Goal: Information Seeking & Learning: Learn about a topic

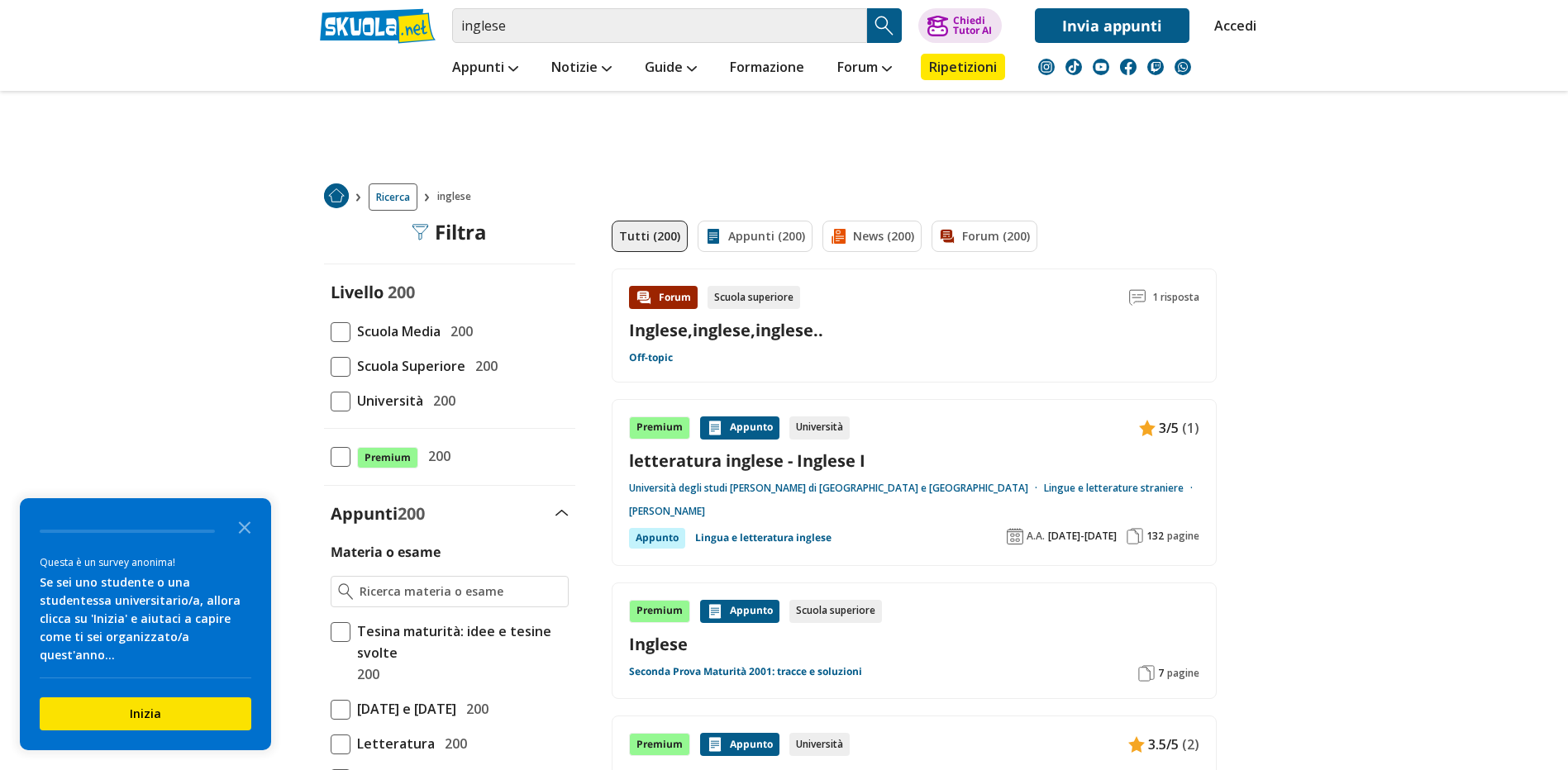
click at [340, 335] on span at bounding box center [340, 332] width 20 height 20
click at [330, 331] on input "Scuola Media 200" at bounding box center [330, 331] width 0 height 0
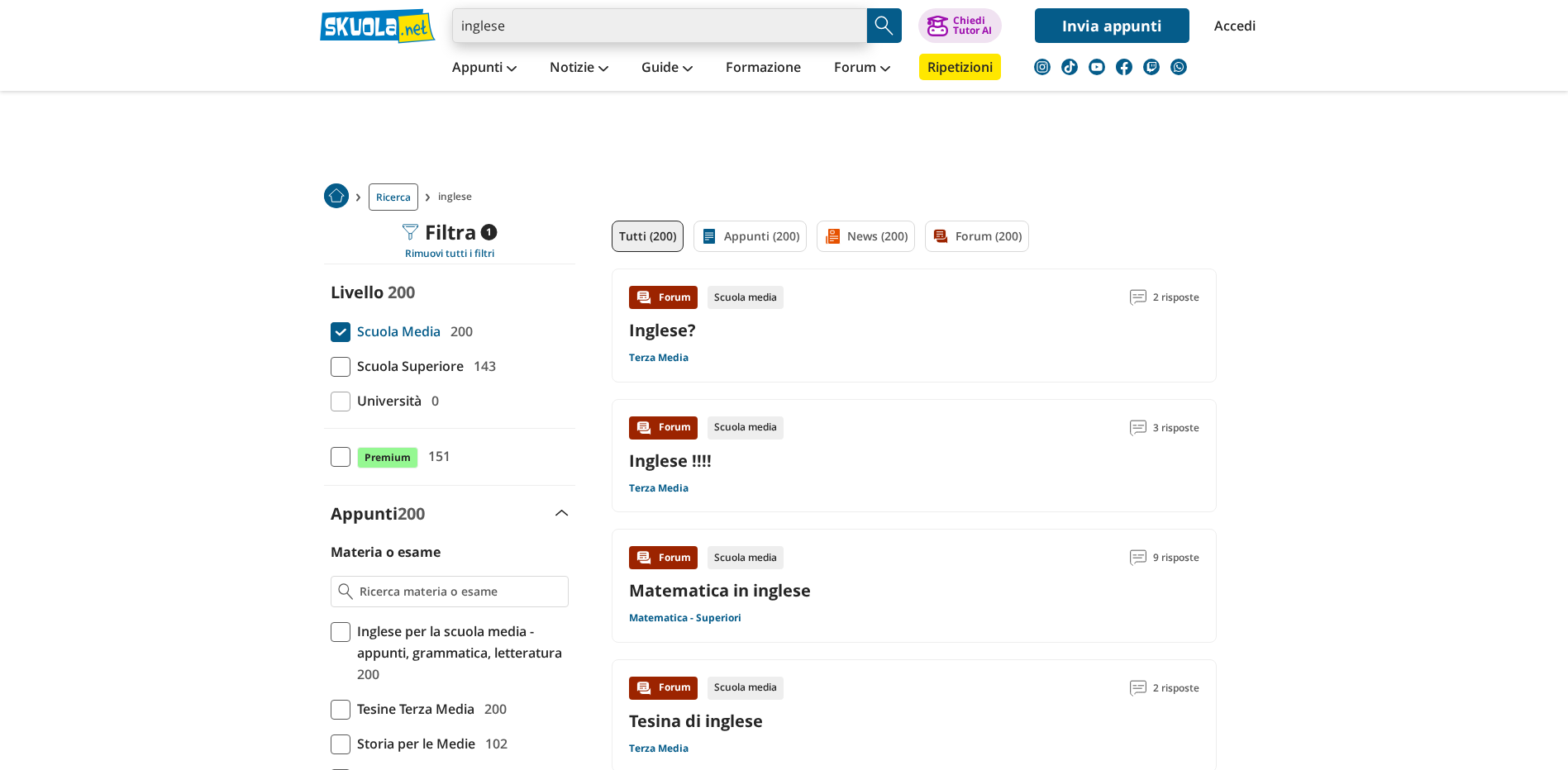
click at [541, 26] on input "inglese" at bounding box center [659, 26] width 415 height 35
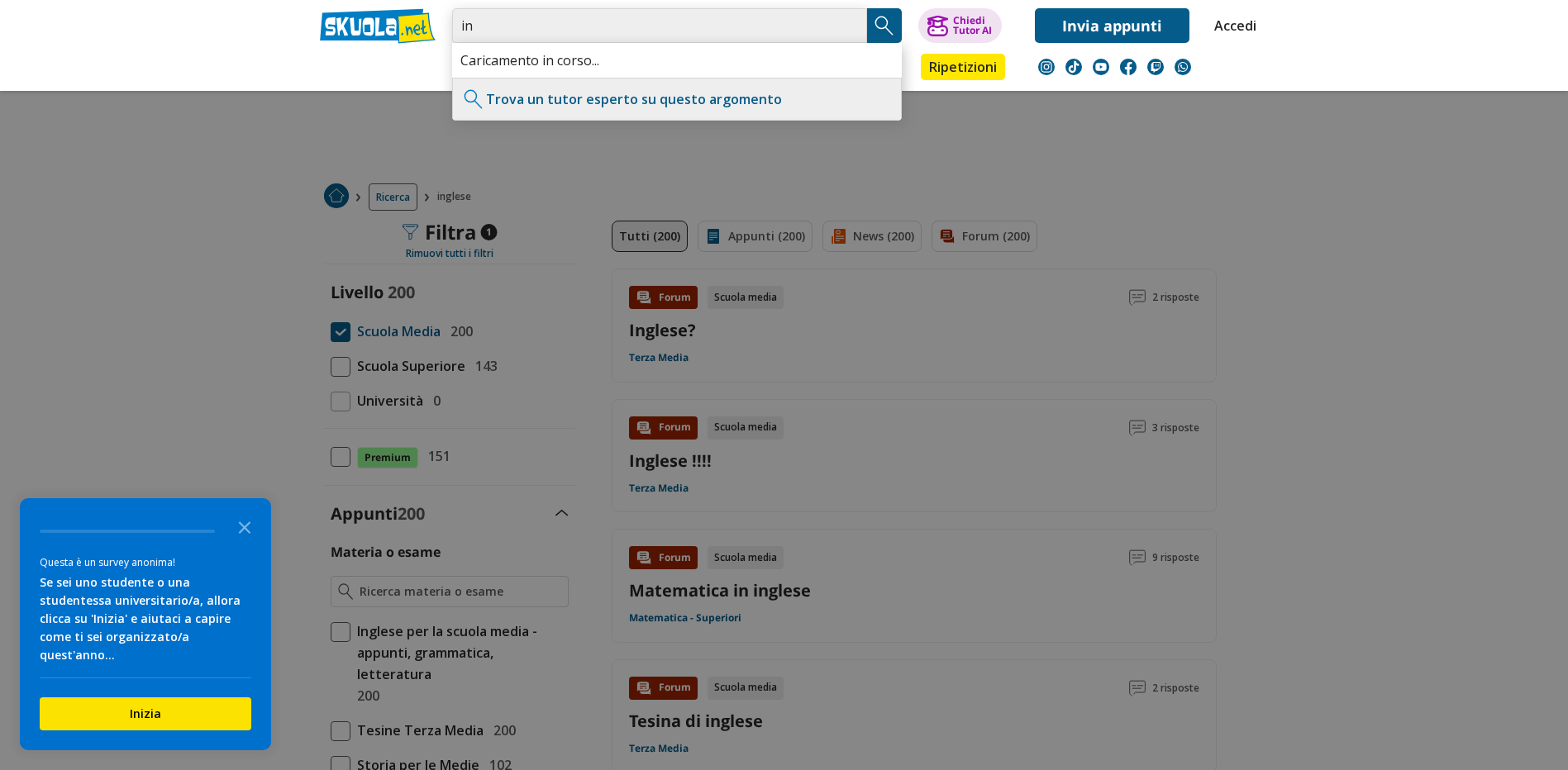
type input "i"
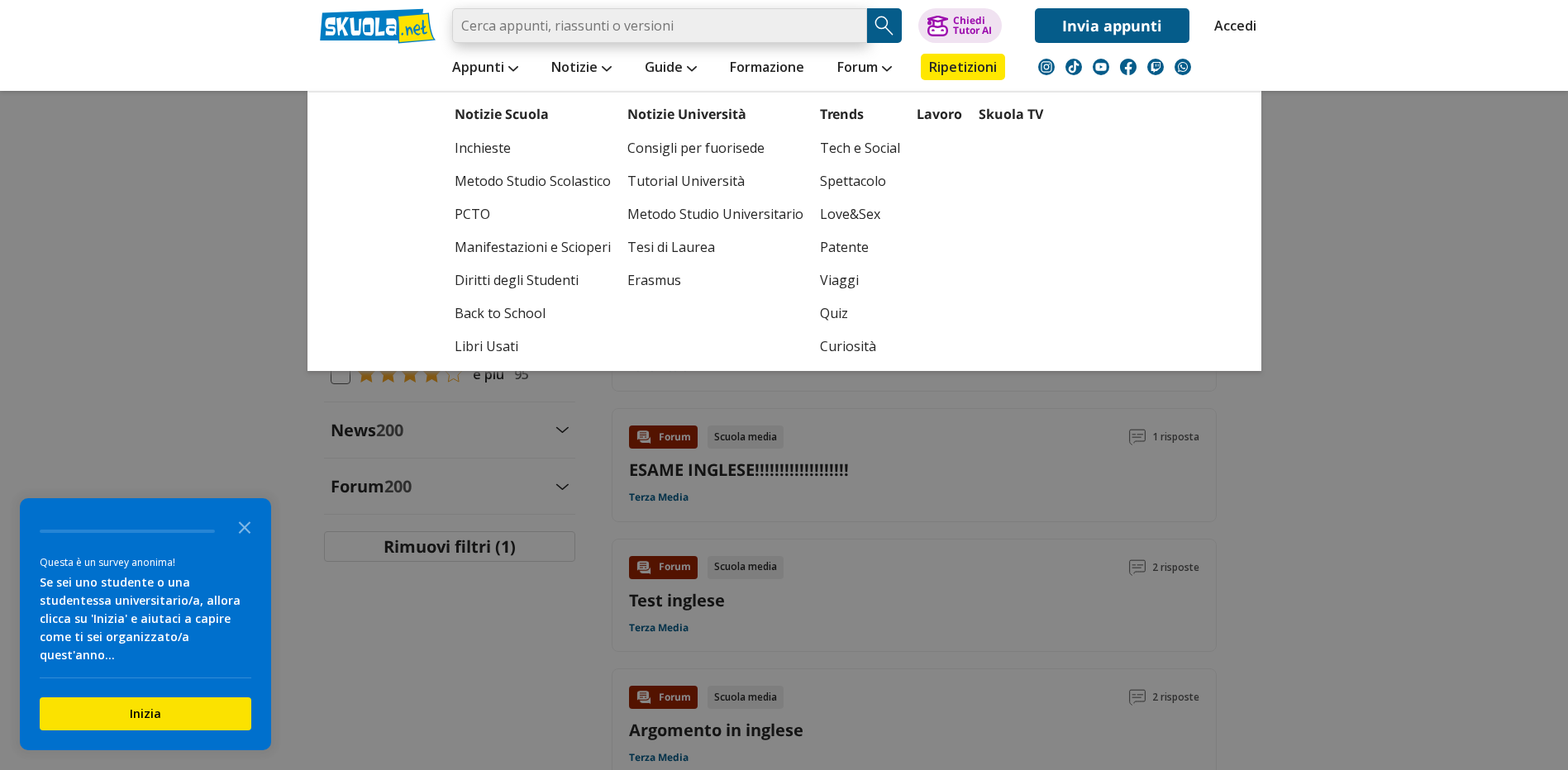
scroll to position [661, 0]
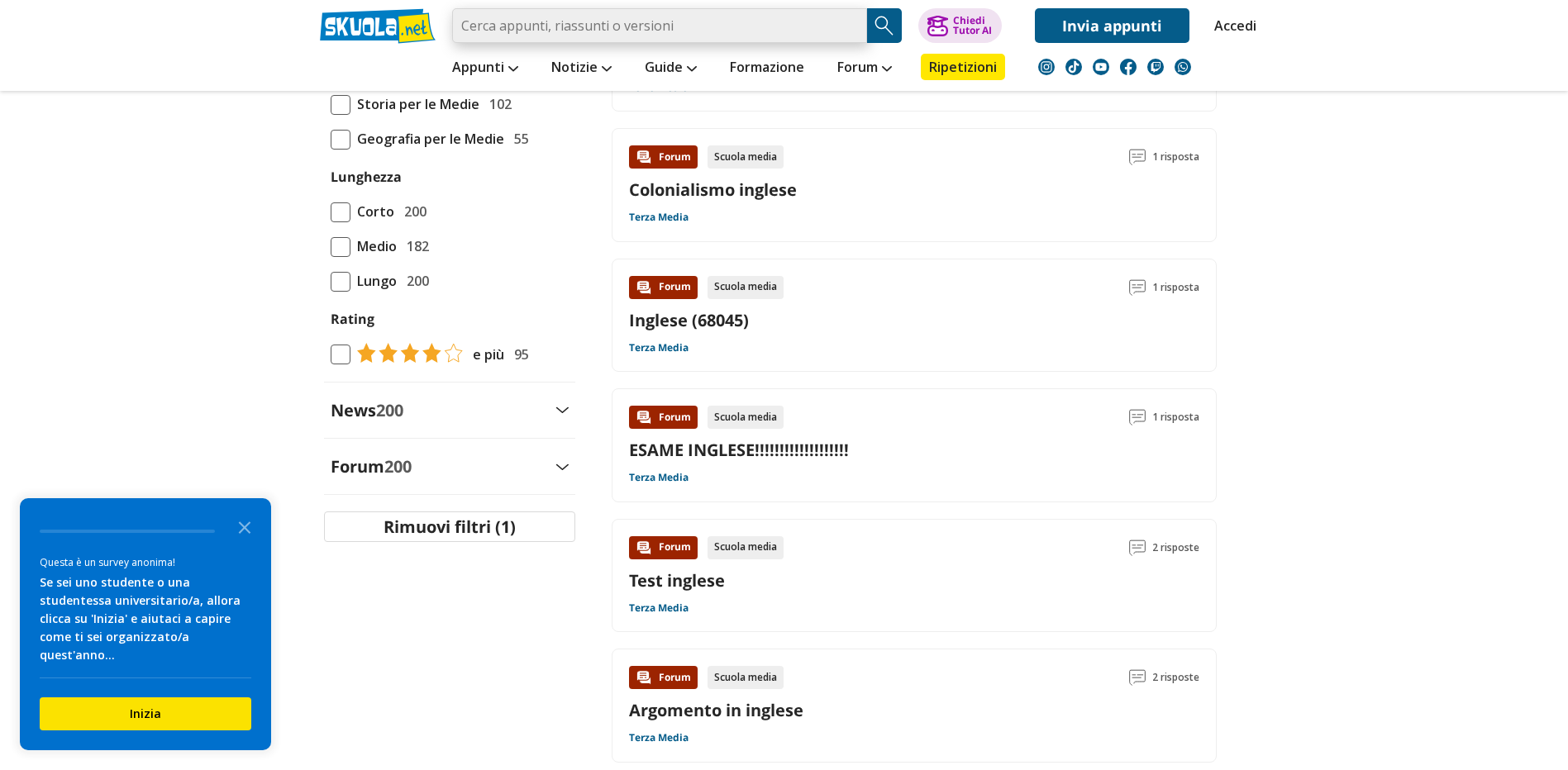
click at [571, 23] on input "search" at bounding box center [659, 26] width 415 height 35
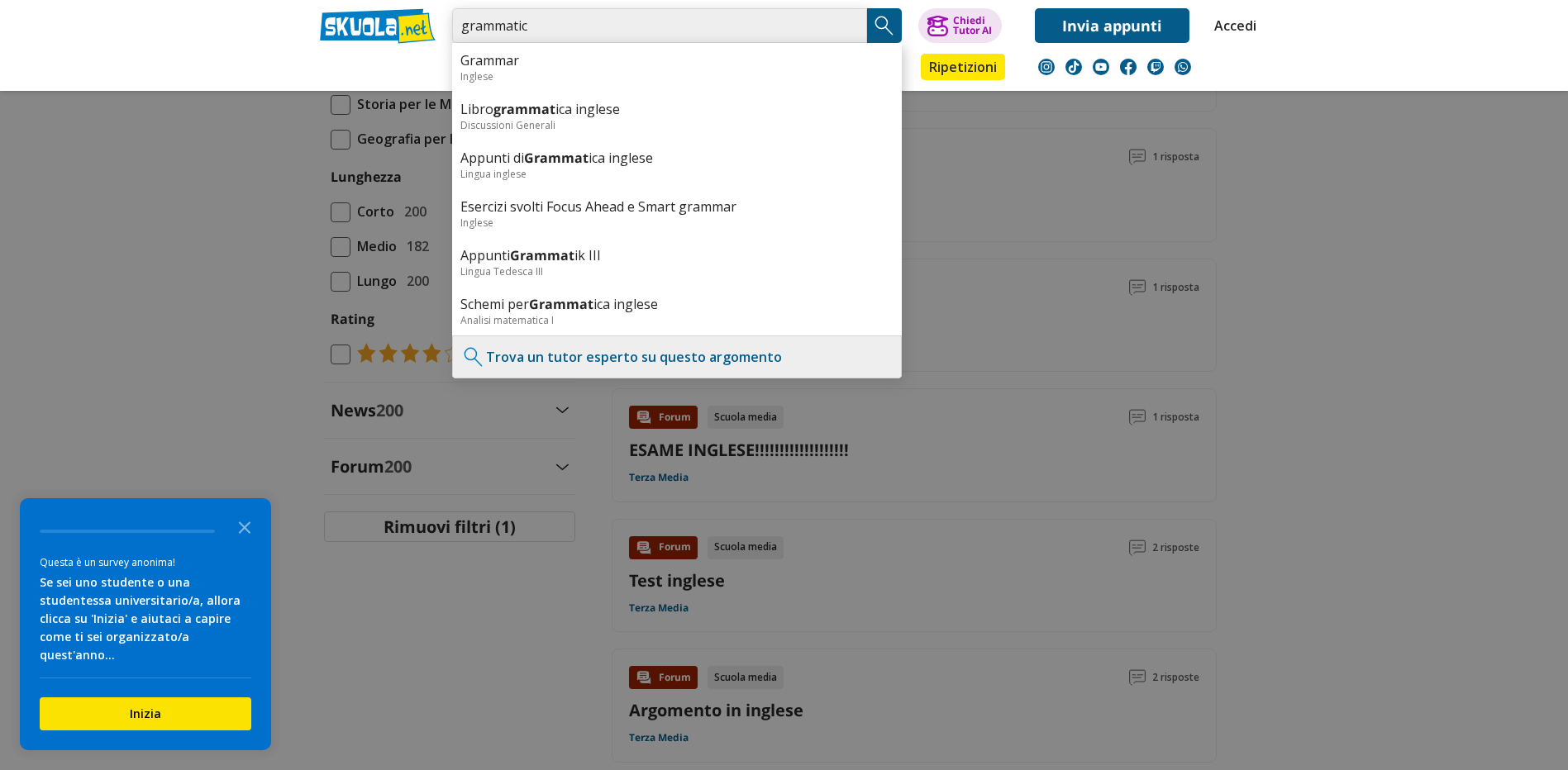
type input "grammatica"
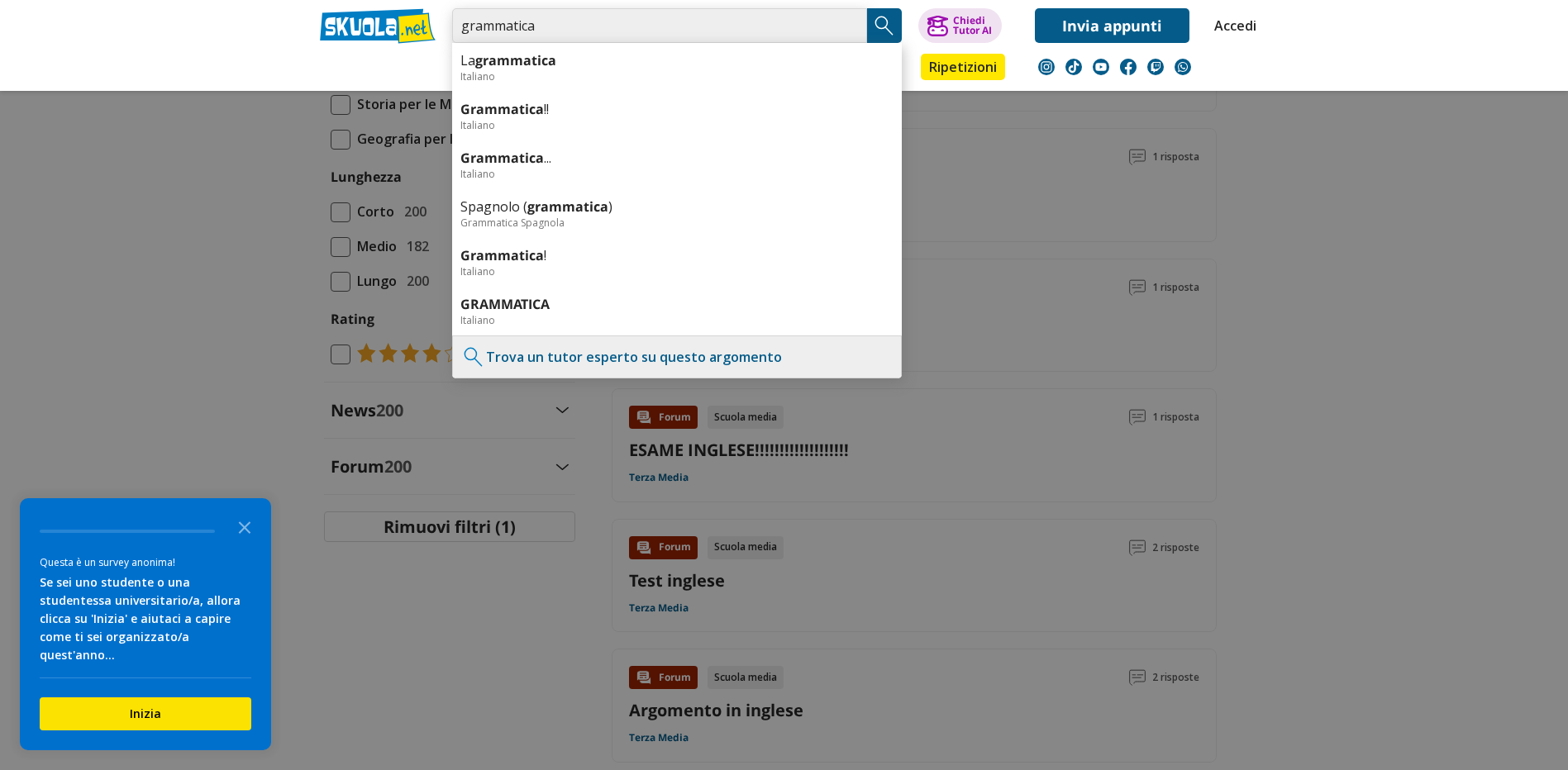
click at [840, 34] on input "grammatica" at bounding box center [659, 26] width 415 height 35
